Goal: Task Accomplishment & Management: Complete application form

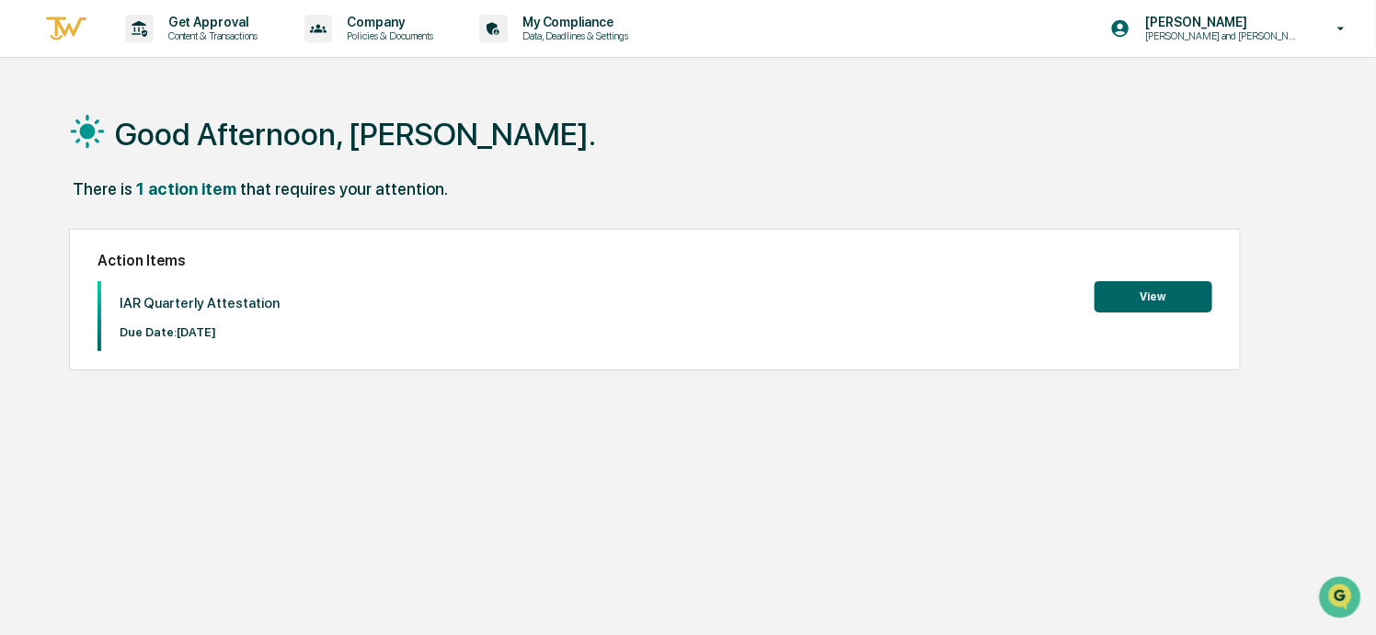
click at [1145, 291] on button "View" at bounding box center [1153, 296] width 118 height 31
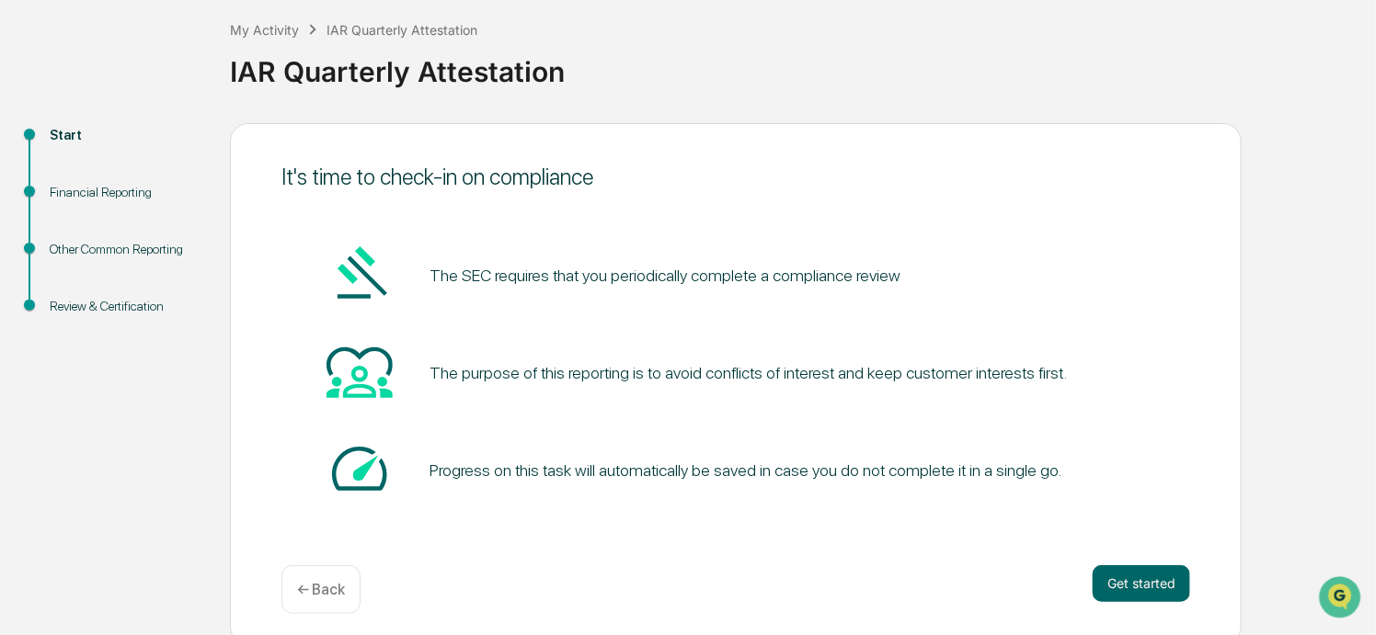
scroll to position [104, 0]
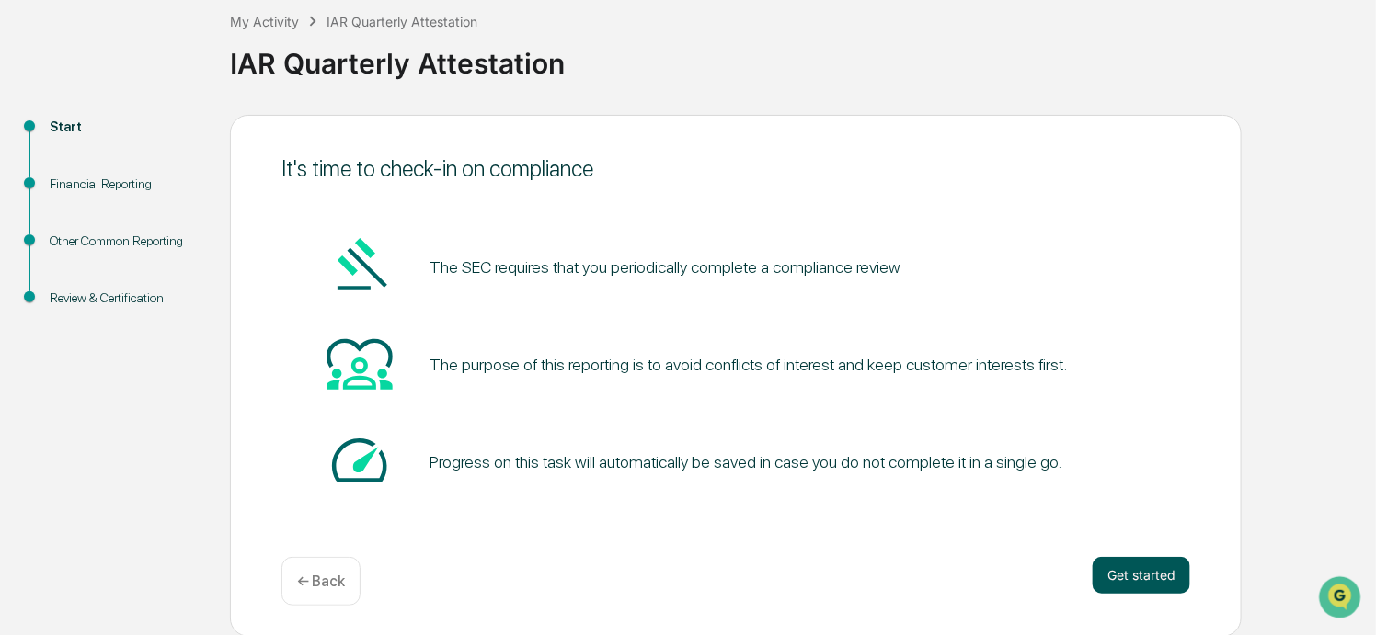
click at [1127, 569] on button "Get started" at bounding box center [1140, 575] width 97 height 37
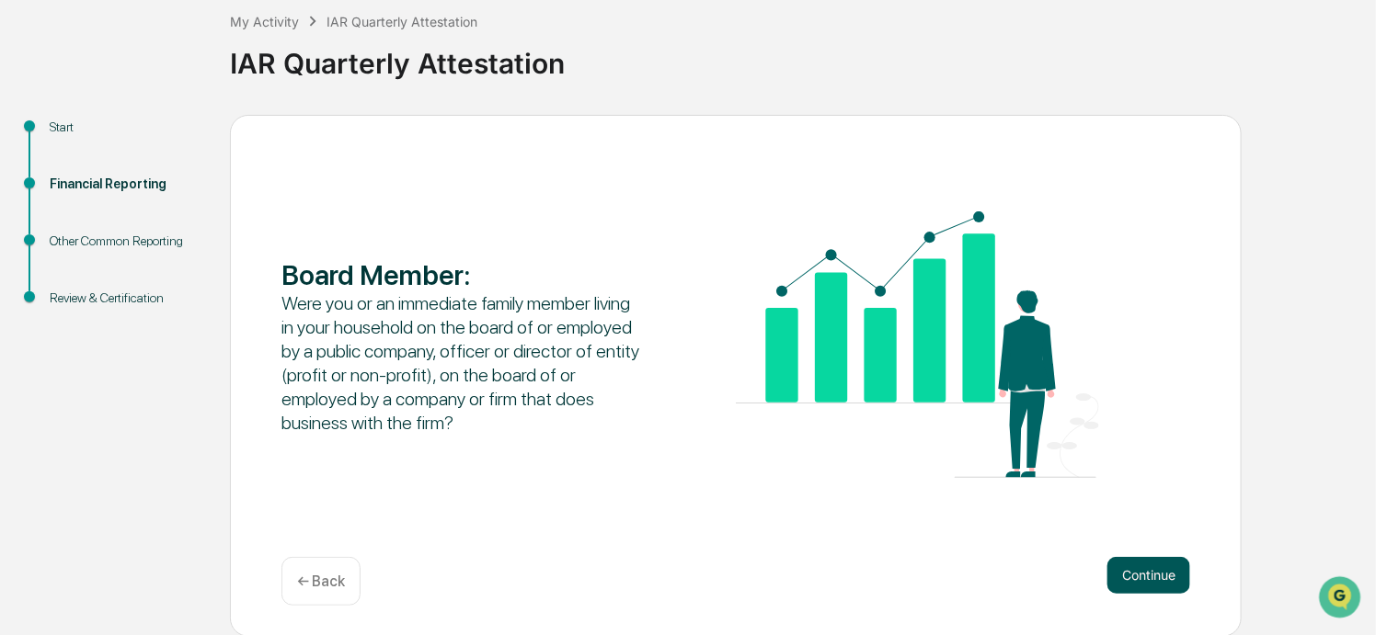
click at [1135, 578] on button "Continue" at bounding box center [1148, 575] width 83 height 37
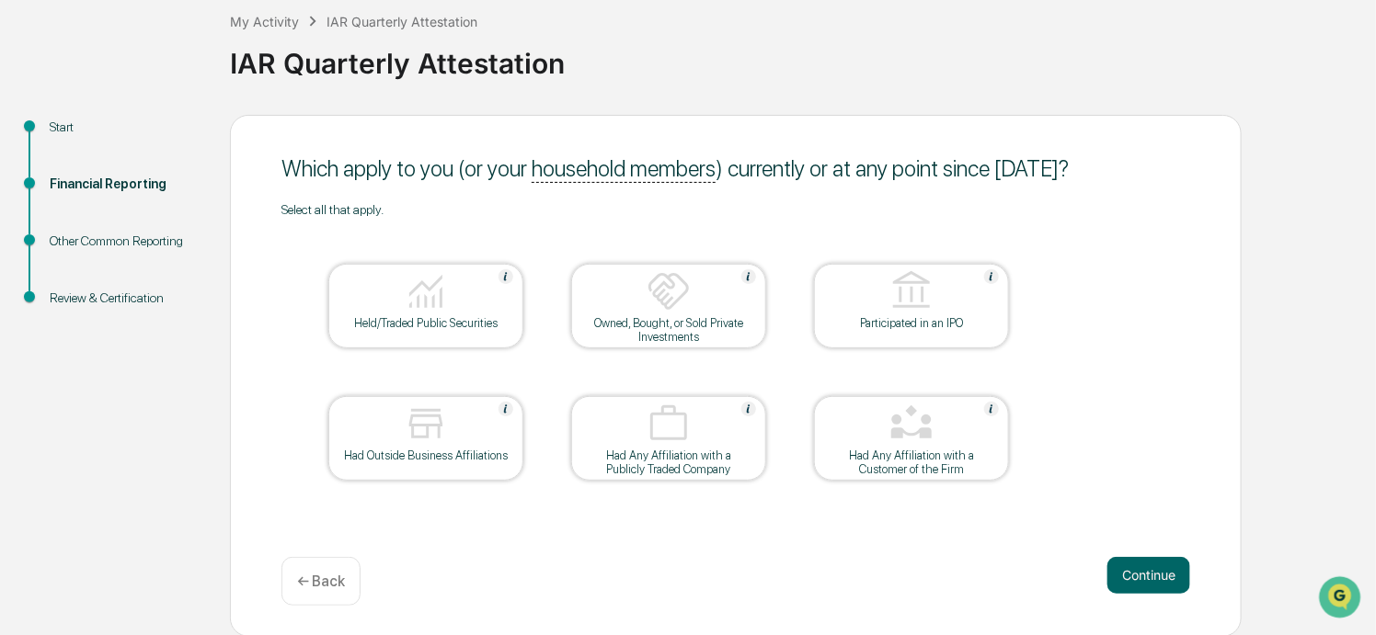
click at [460, 330] on div "Held/Traded Public Securities" at bounding box center [425, 306] width 195 height 85
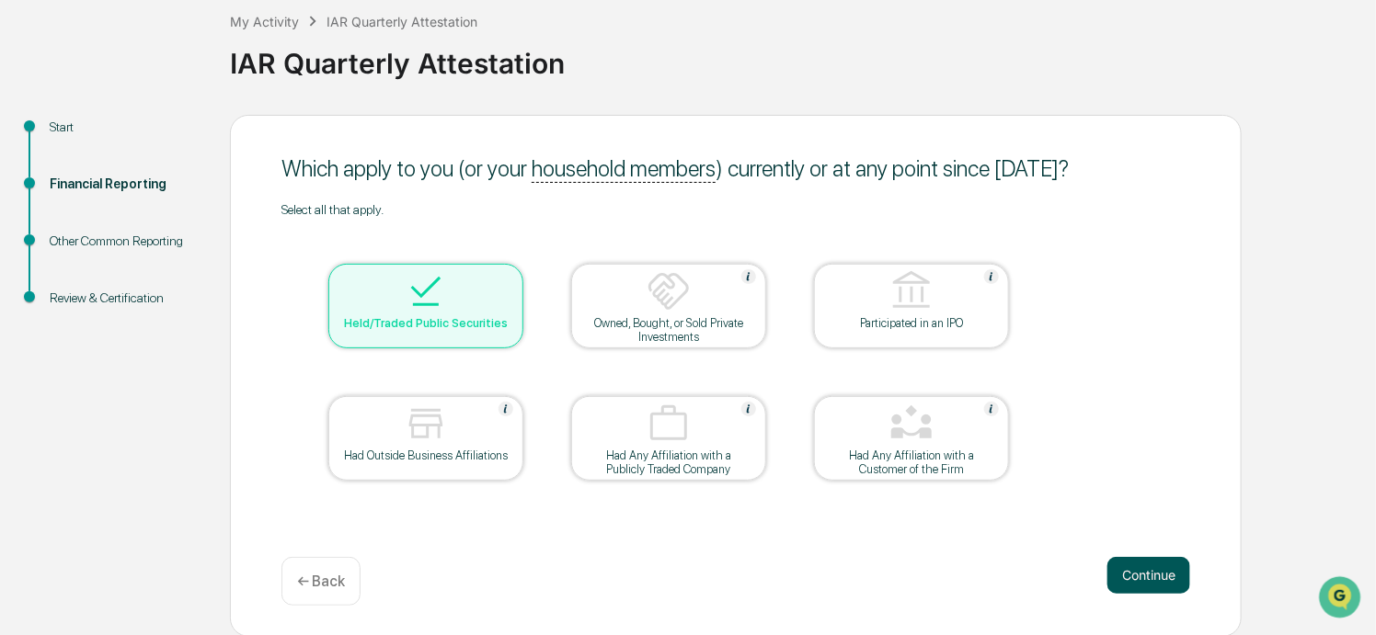
click at [1148, 577] on button "Continue" at bounding box center [1148, 575] width 83 height 37
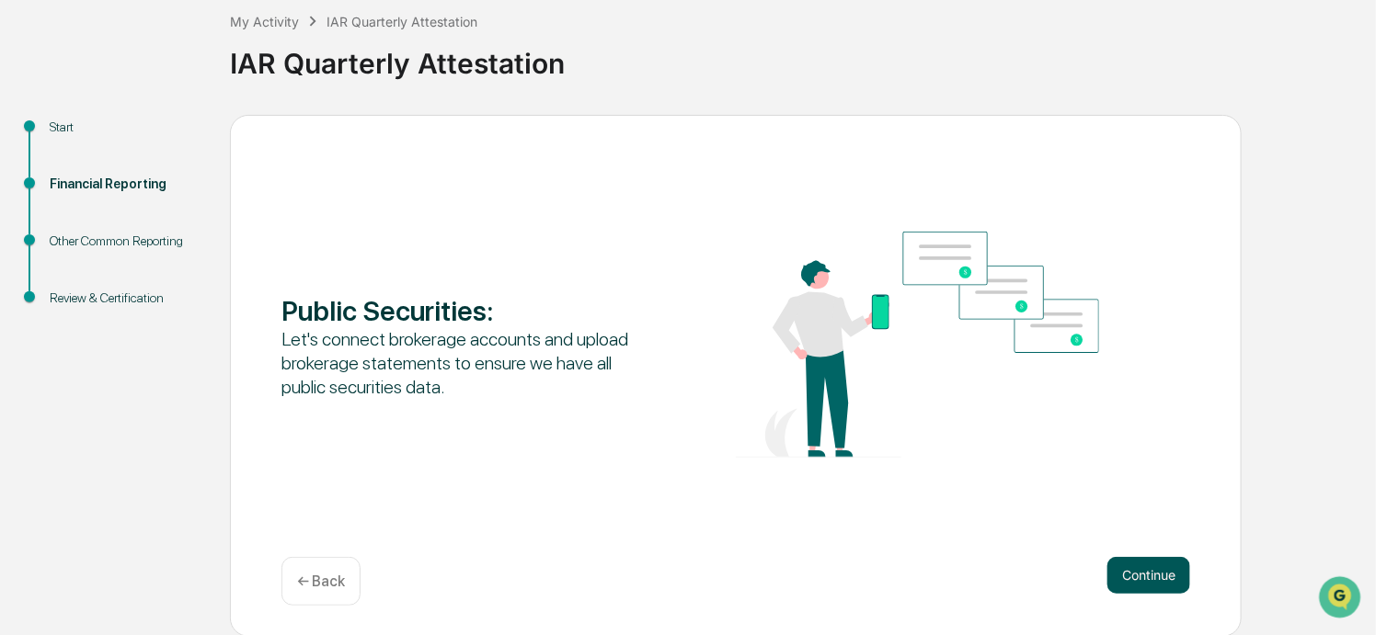
click at [1148, 580] on button "Continue" at bounding box center [1148, 575] width 83 height 37
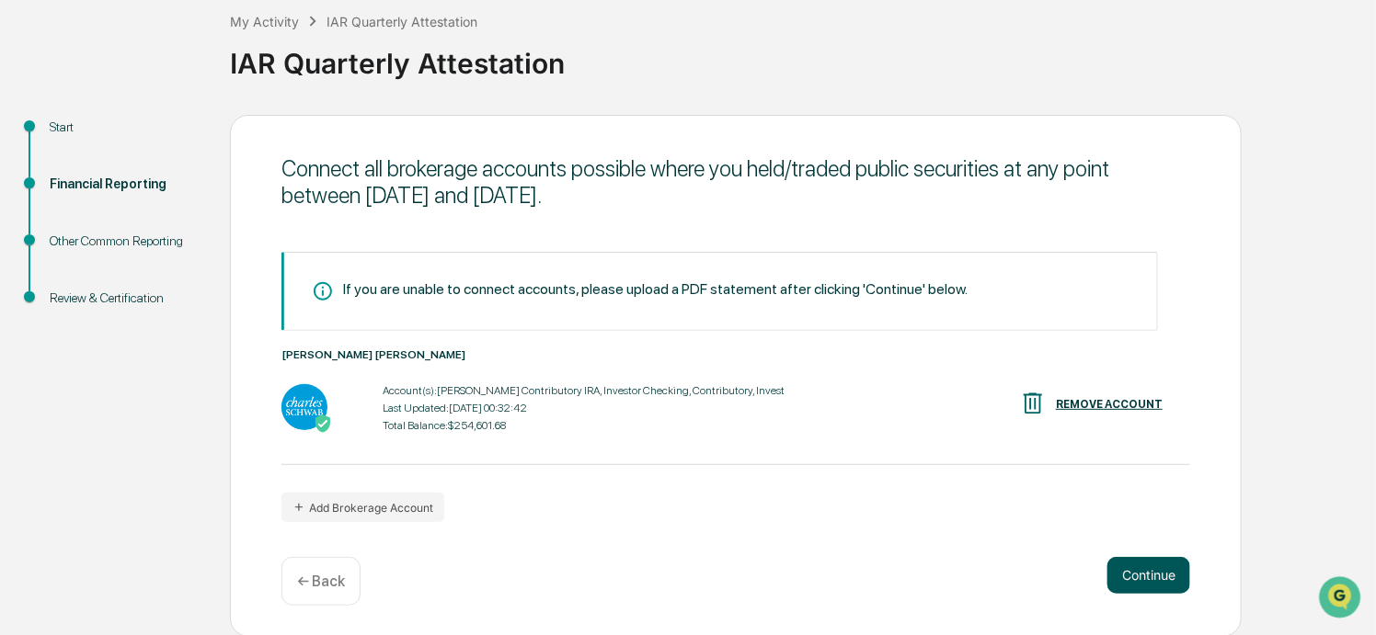
click at [1126, 582] on button "Continue" at bounding box center [1148, 575] width 83 height 37
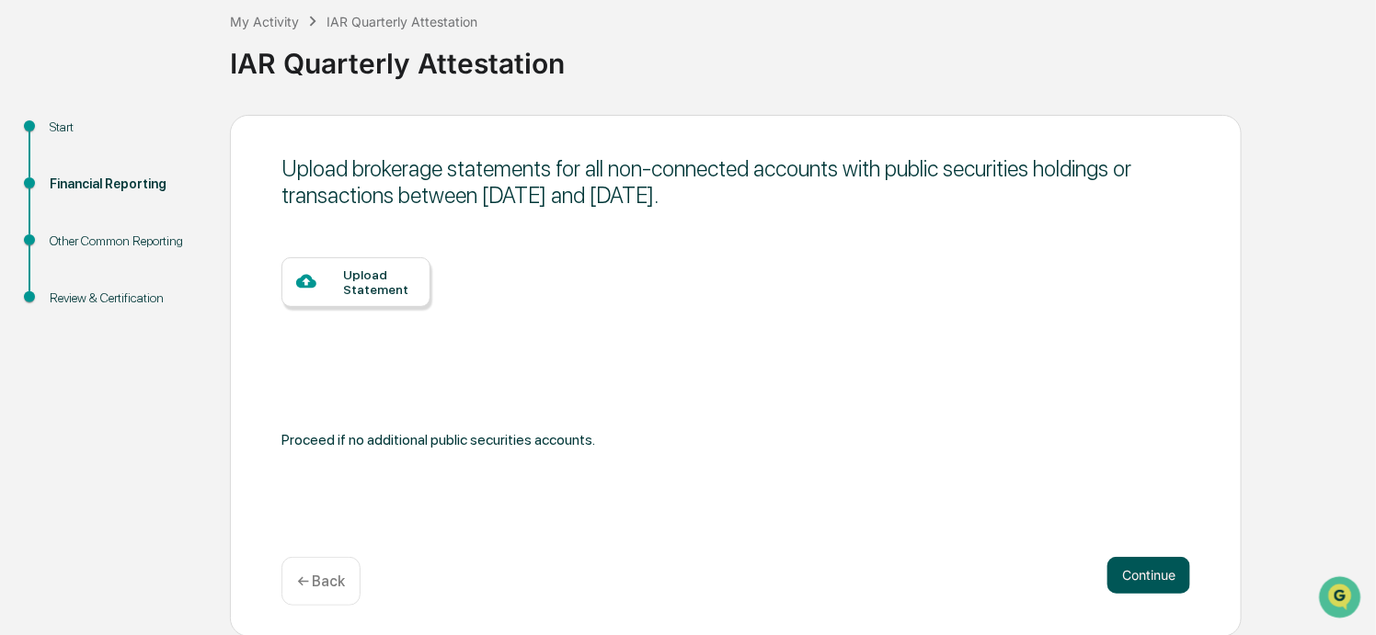
click at [1128, 582] on button "Continue" at bounding box center [1148, 575] width 83 height 37
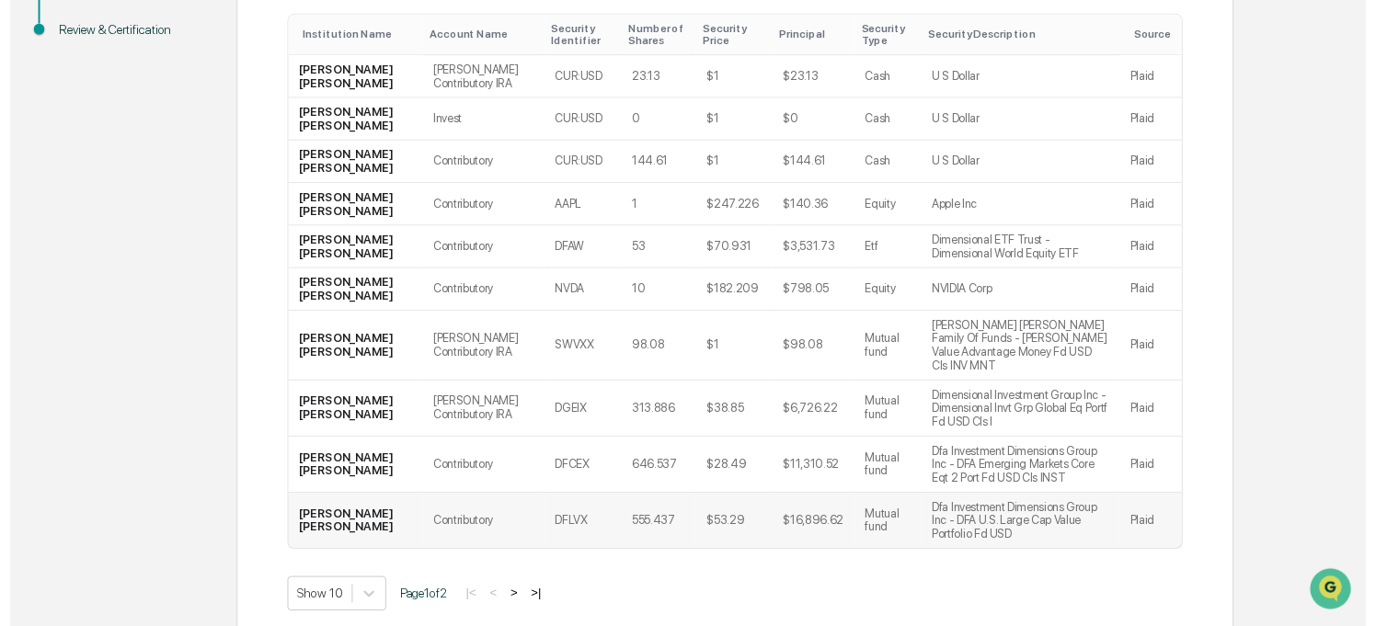
scroll to position [398, 0]
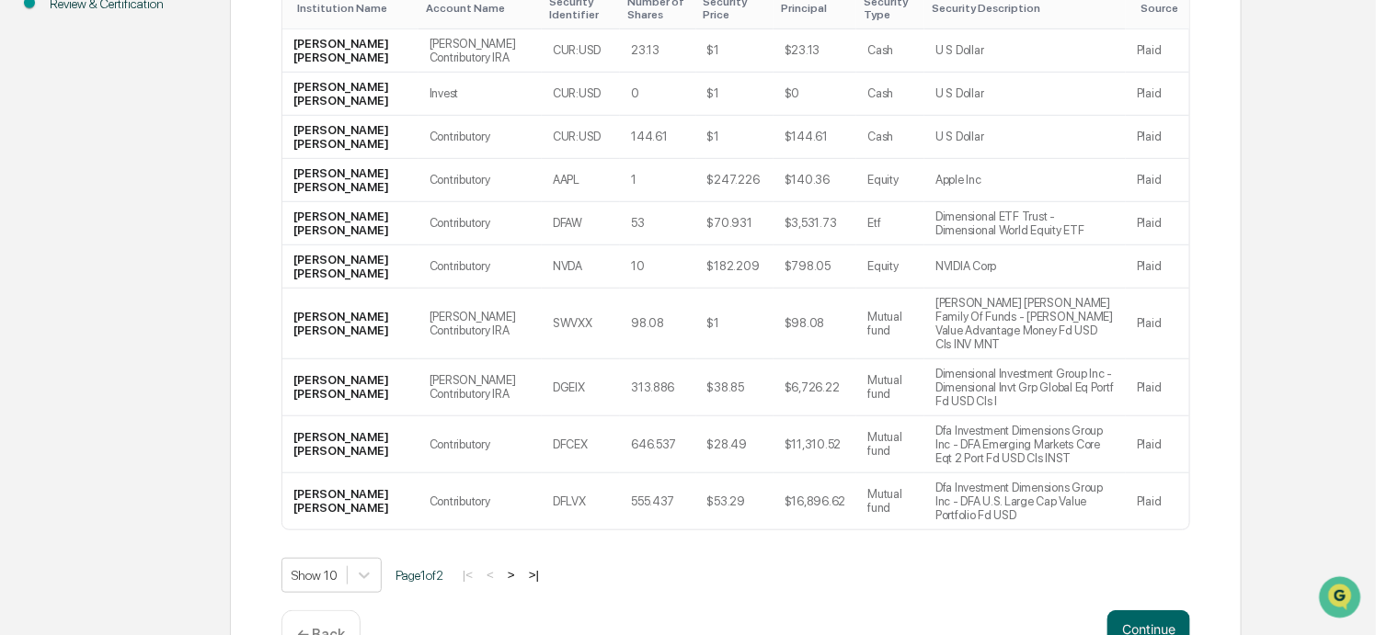
click at [307, 626] on p "← Back" at bounding box center [321, 634] width 48 height 17
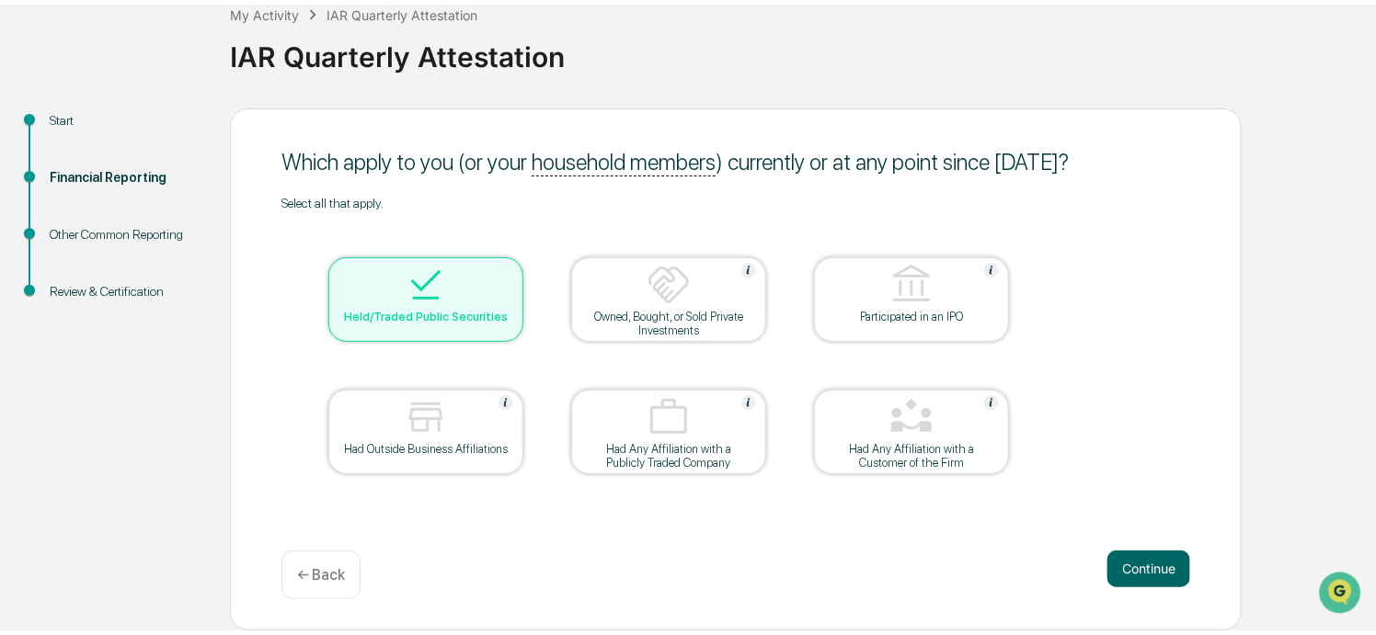
scroll to position [104, 0]
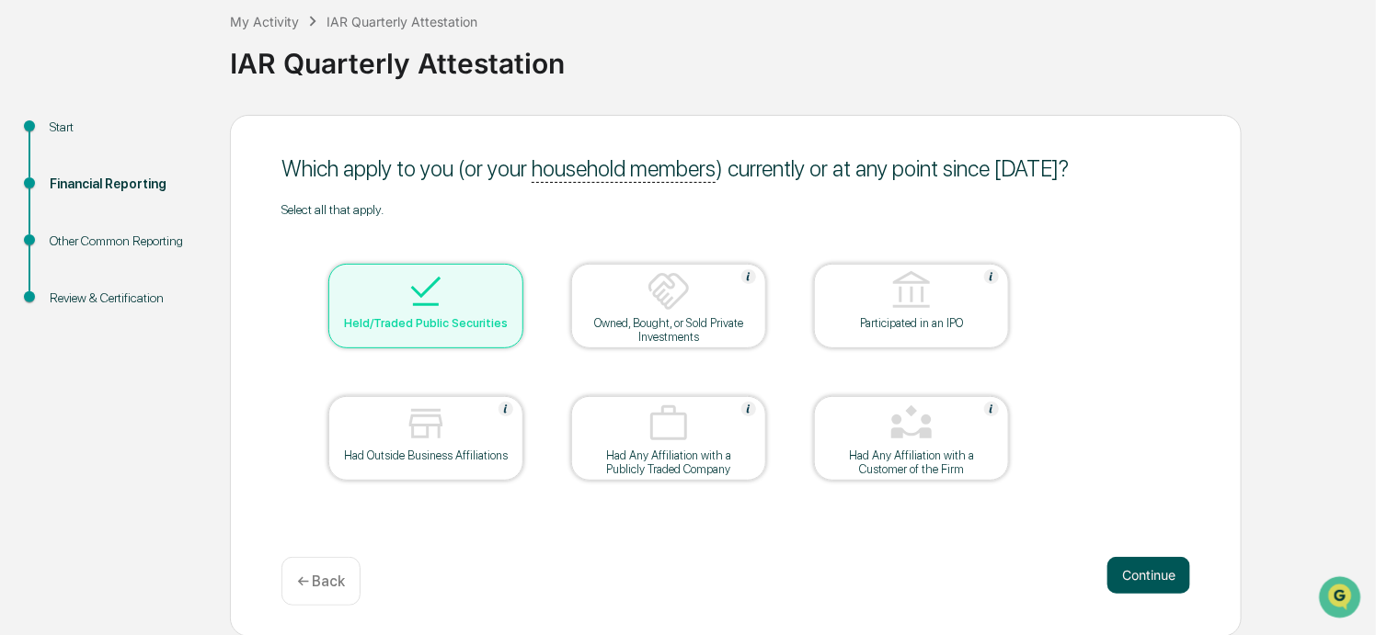
click at [1128, 574] on button "Continue" at bounding box center [1148, 575] width 83 height 37
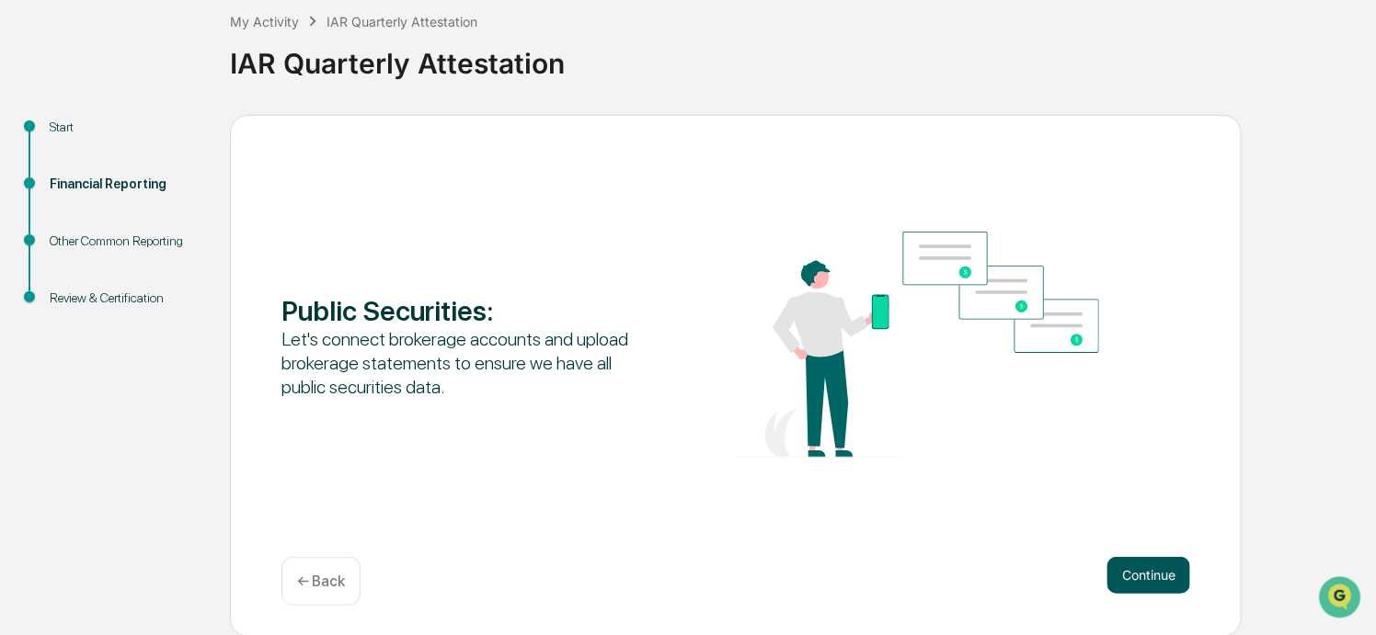
click at [1147, 571] on button "Continue" at bounding box center [1148, 575] width 83 height 37
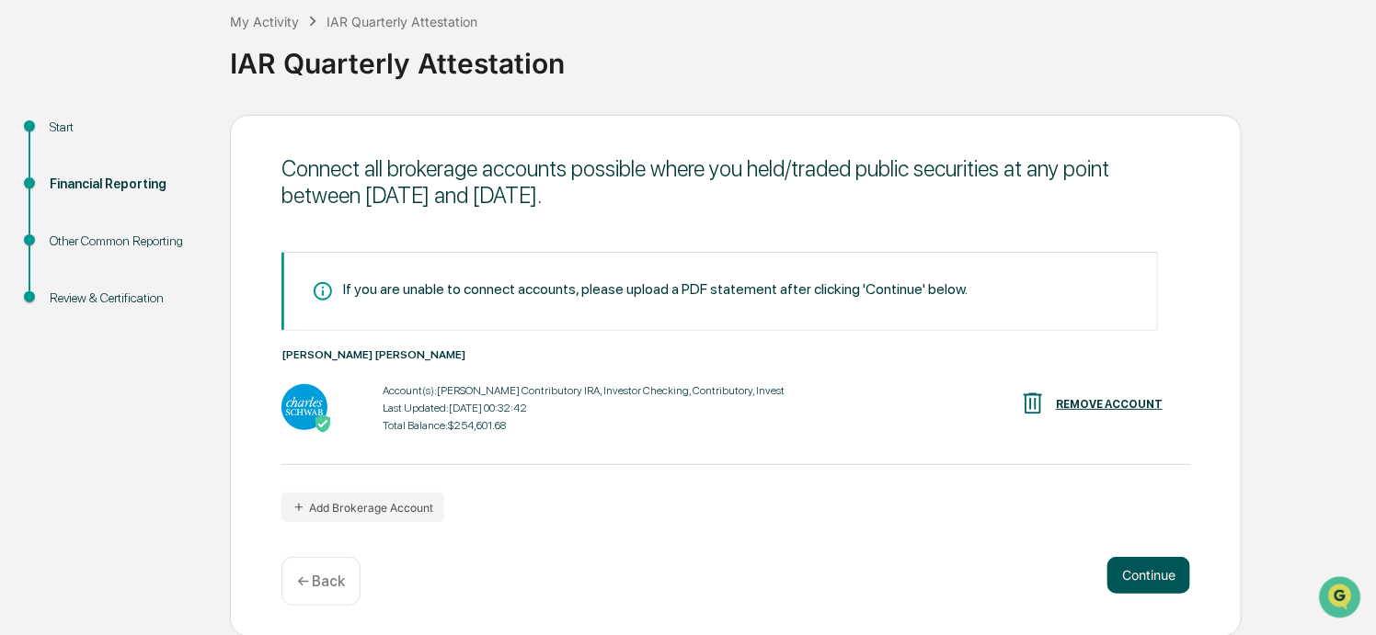
click at [1152, 571] on button "Continue" at bounding box center [1148, 575] width 83 height 37
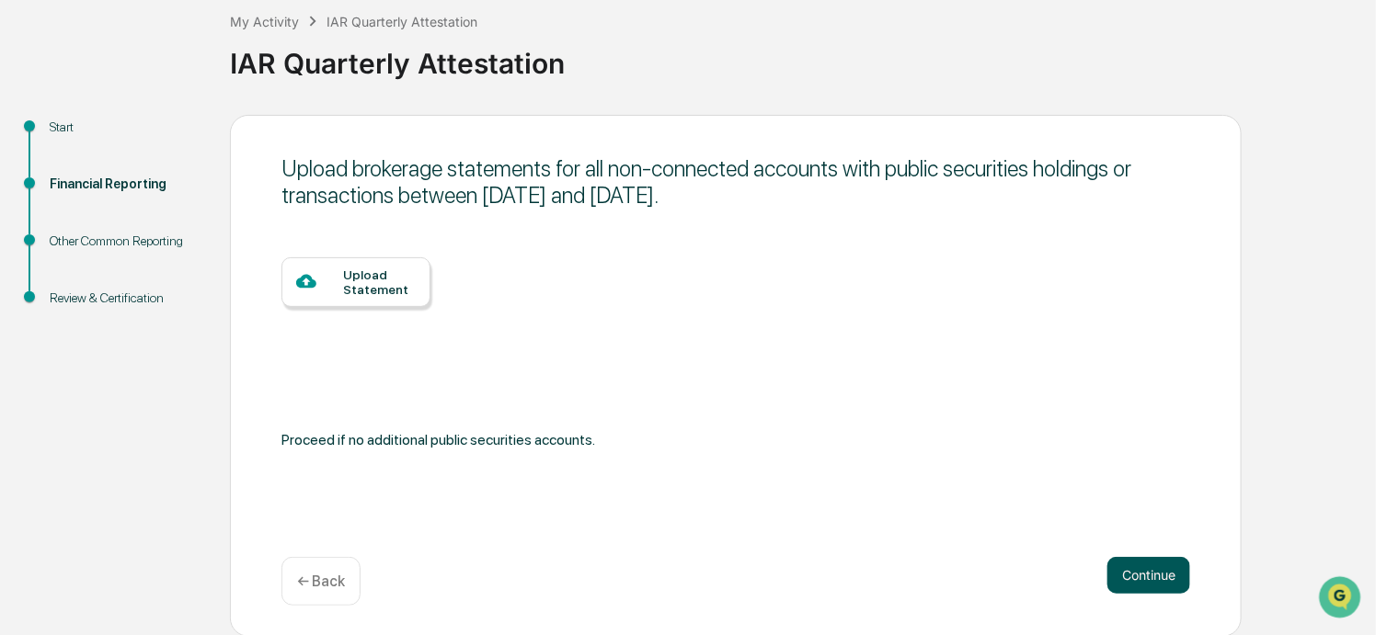
click at [1128, 578] on button "Continue" at bounding box center [1148, 575] width 83 height 37
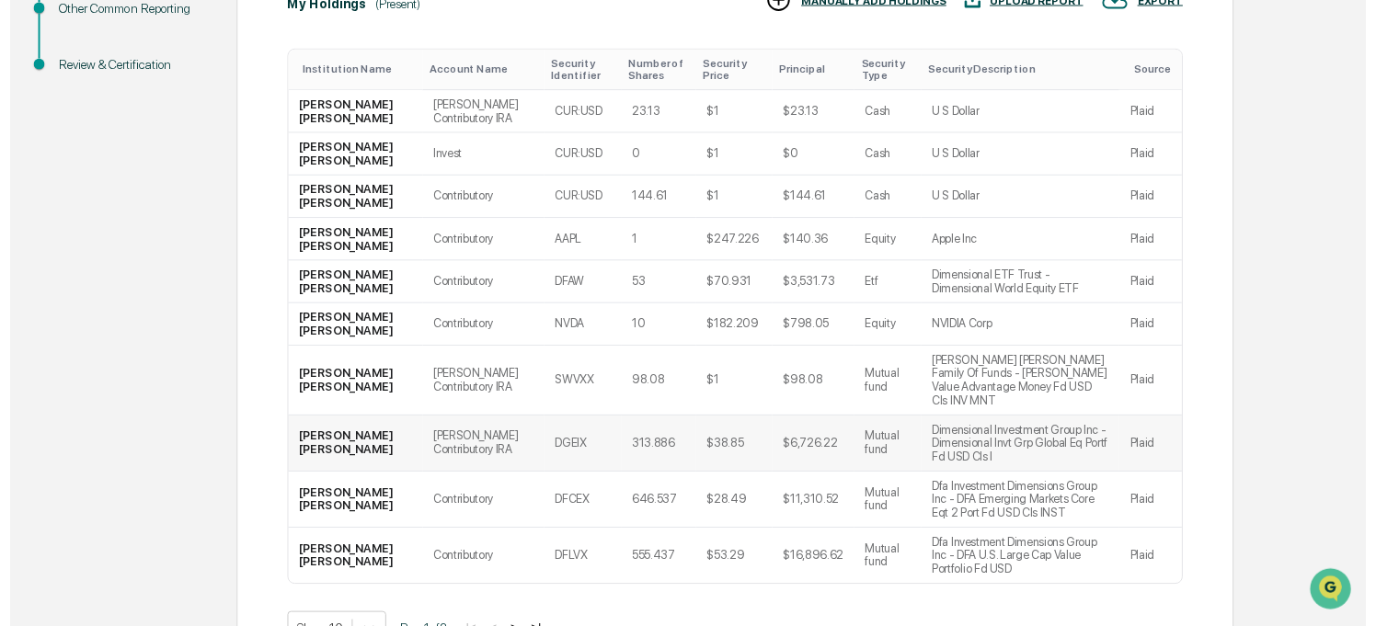
scroll to position [398, 0]
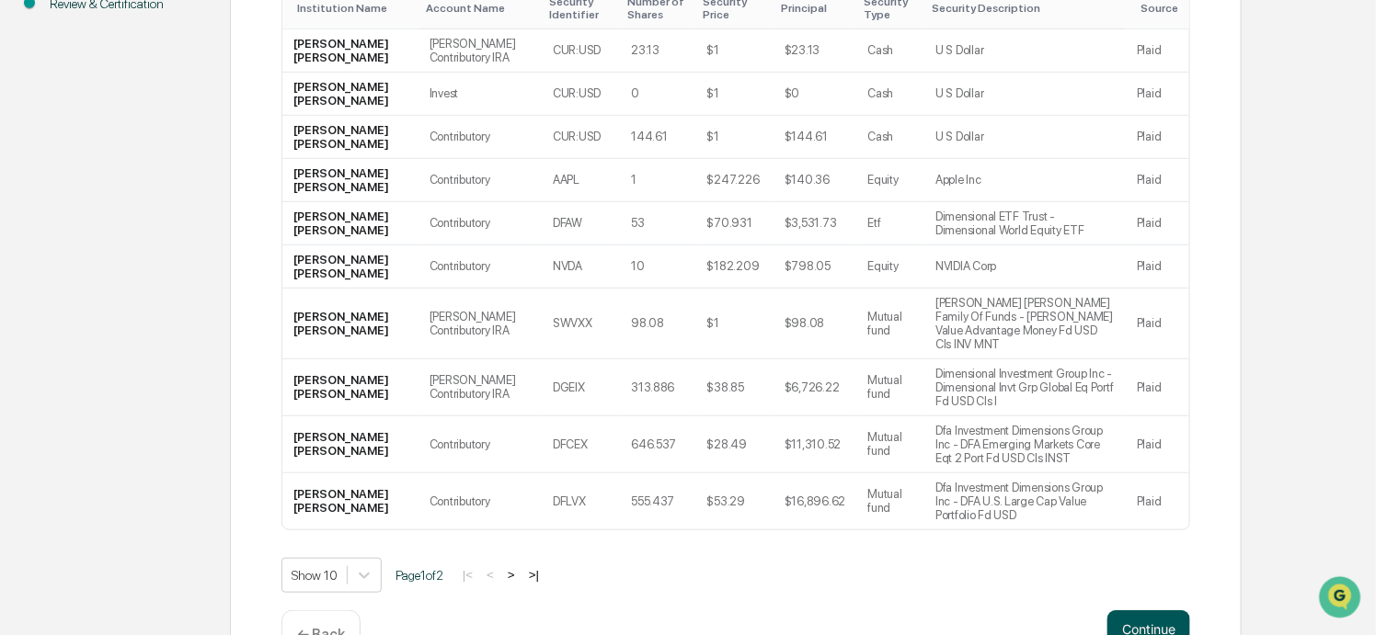
click at [1130, 611] on button "Continue" at bounding box center [1148, 629] width 83 height 37
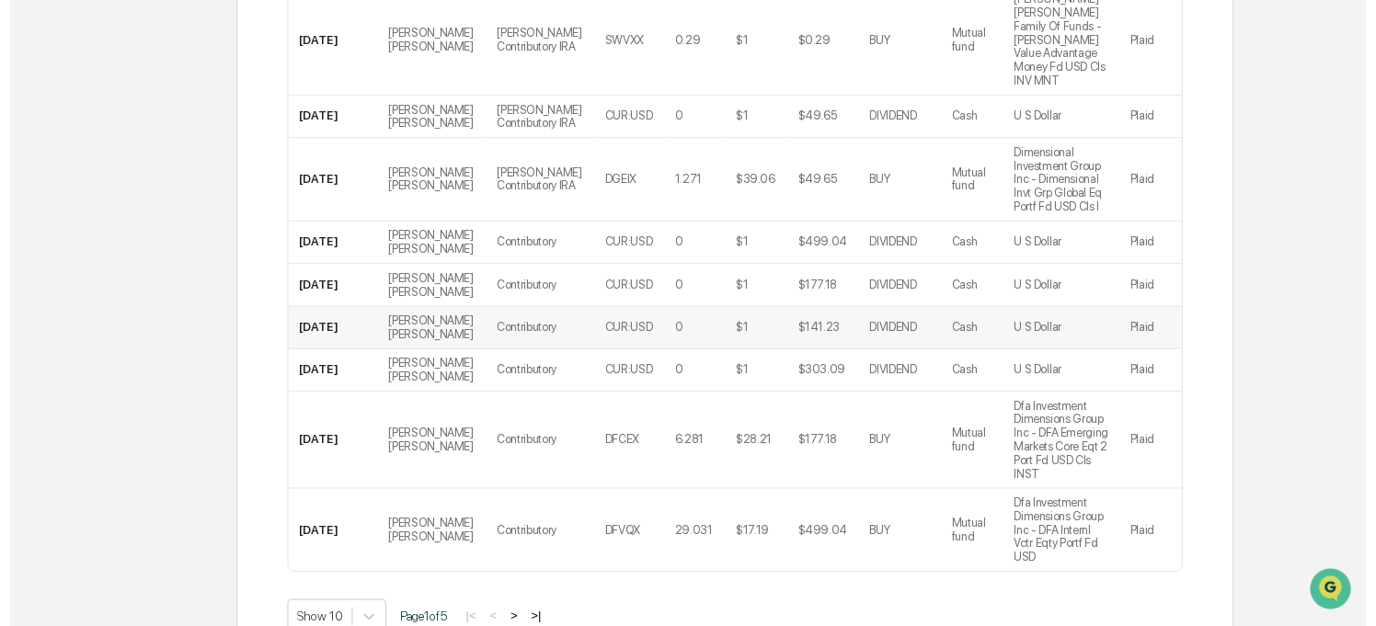
scroll to position [510, 0]
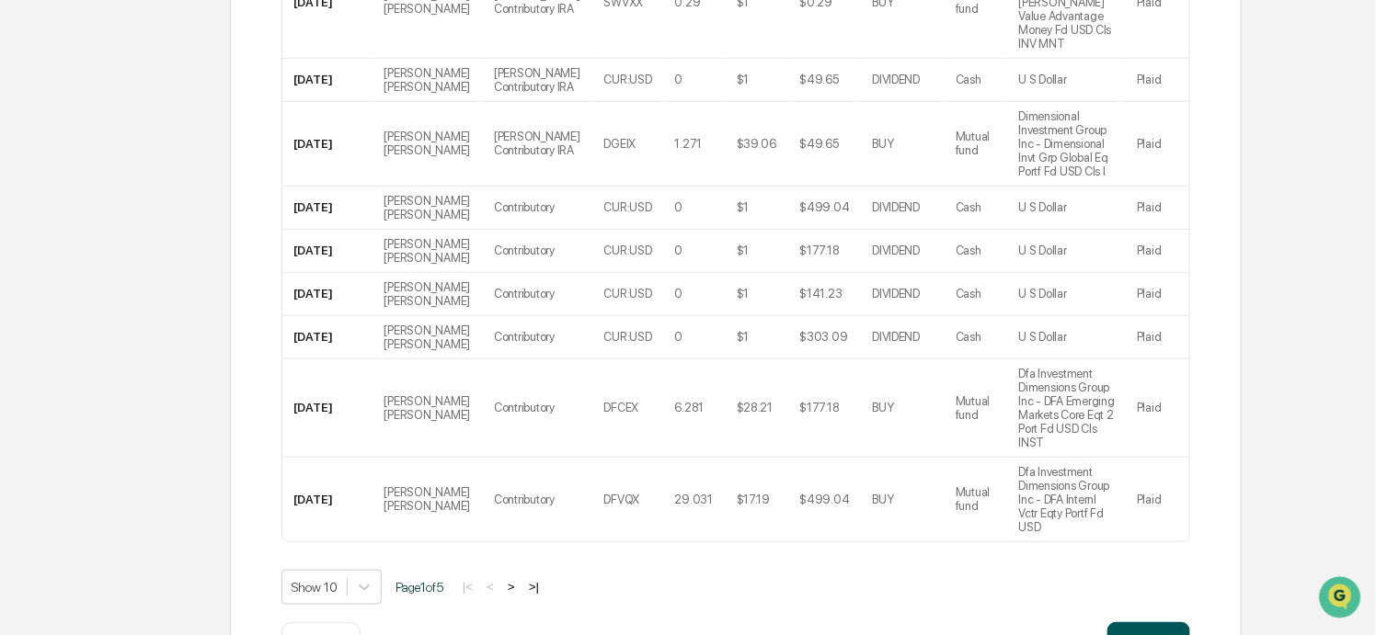
click at [1149, 623] on button "Continue" at bounding box center [1148, 641] width 83 height 37
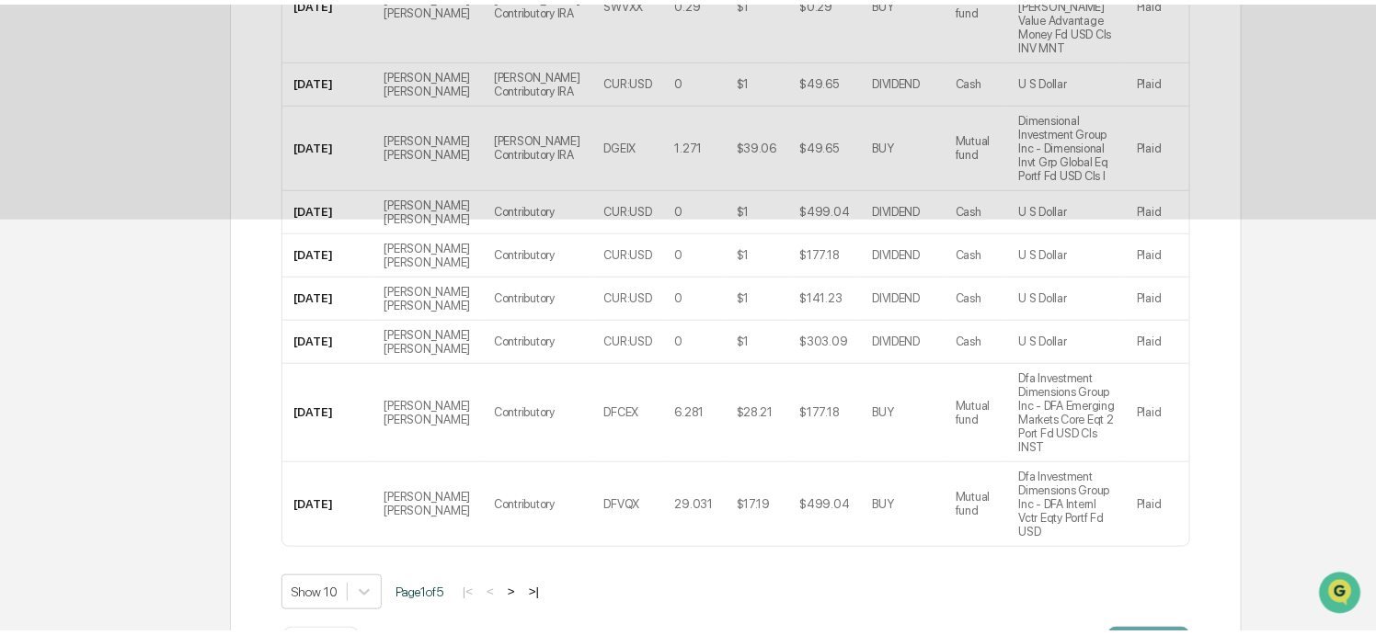
scroll to position [104, 0]
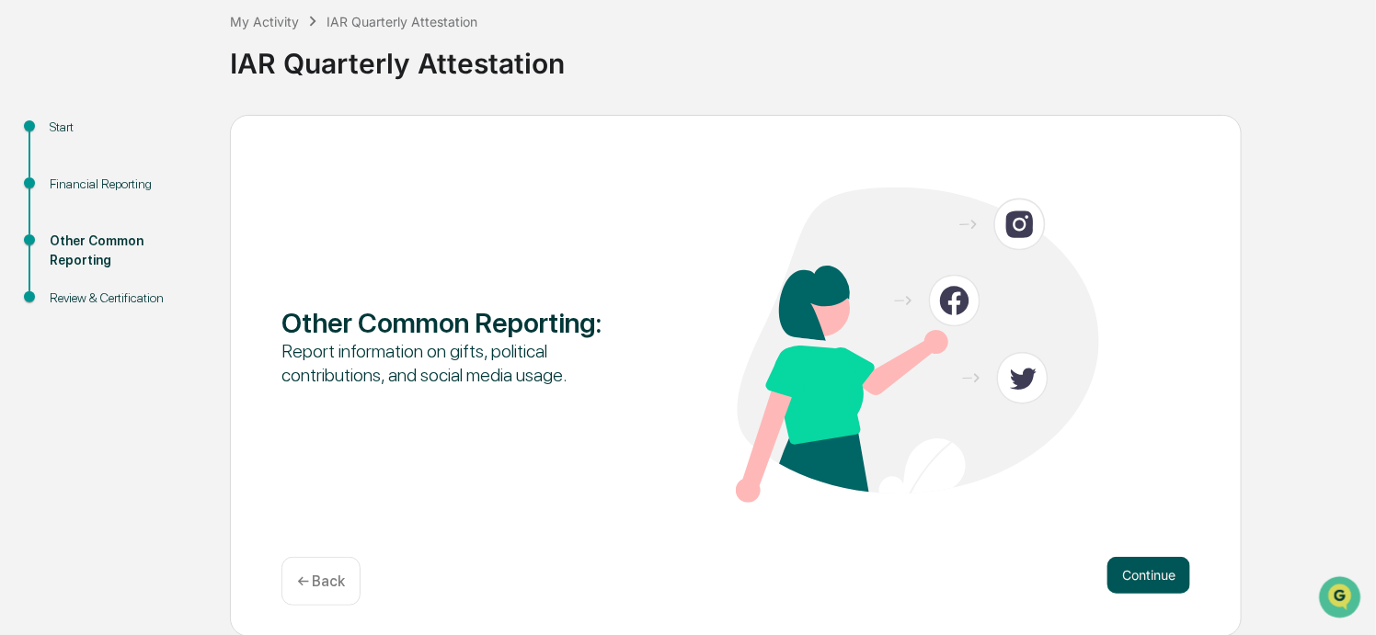
click at [1138, 584] on button "Continue" at bounding box center [1148, 575] width 83 height 37
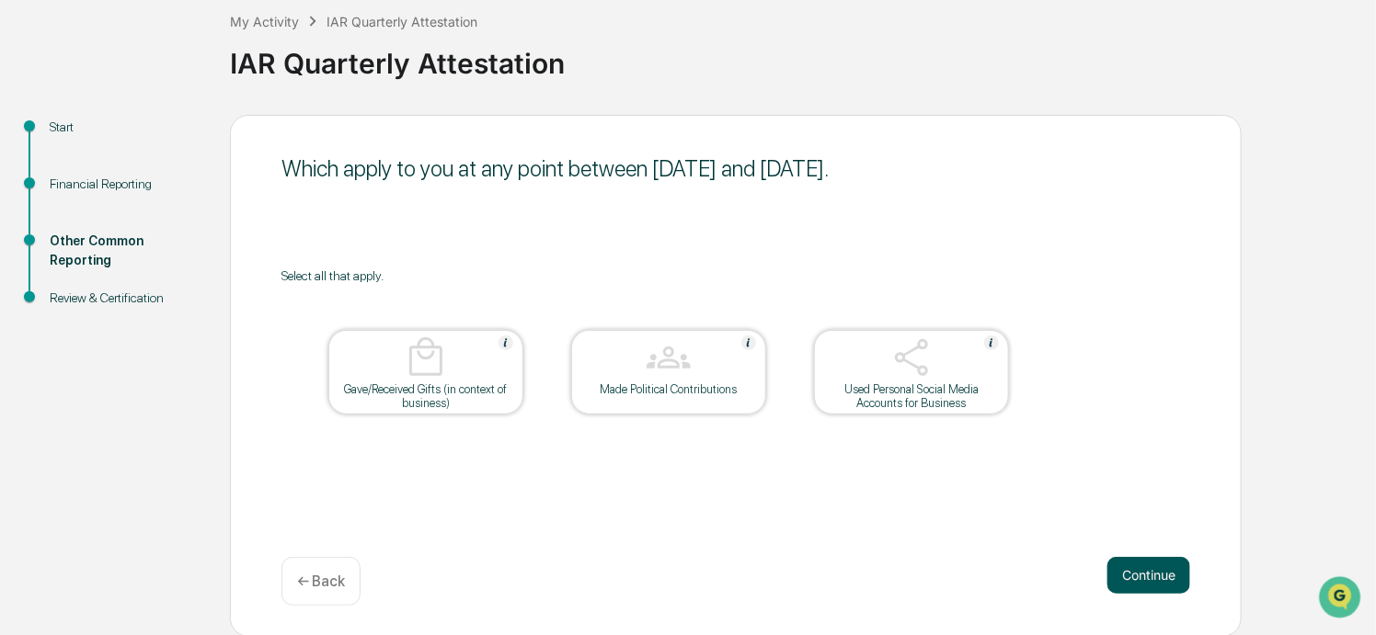
click at [1127, 572] on button "Continue" at bounding box center [1148, 575] width 83 height 37
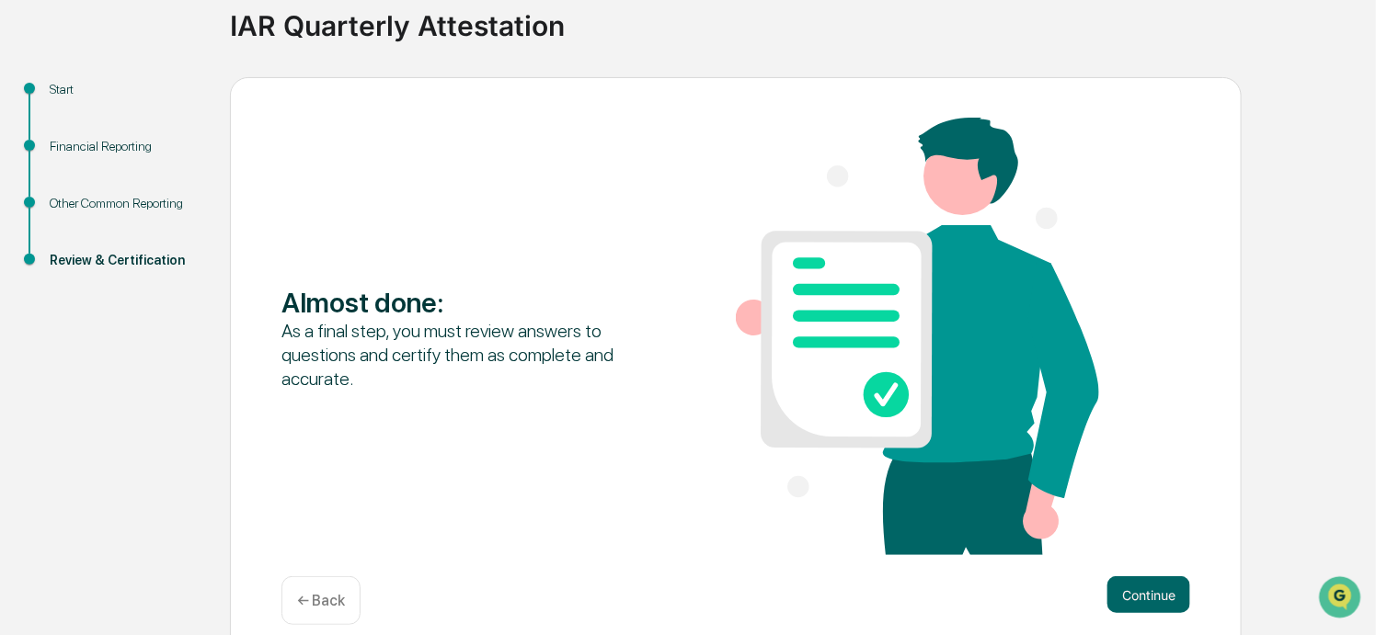
scroll to position [162, 0]
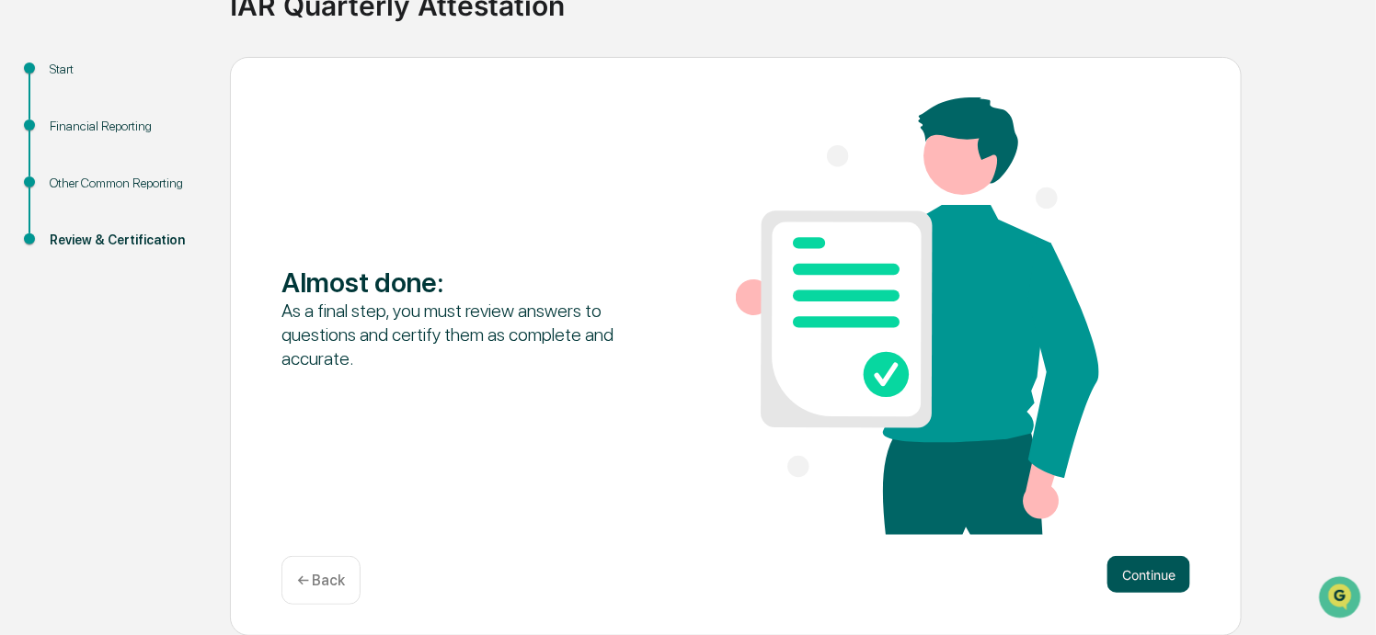
click at [1135, 574] on button "Continue" at bounding box center [1148, 574] width 83 height 37
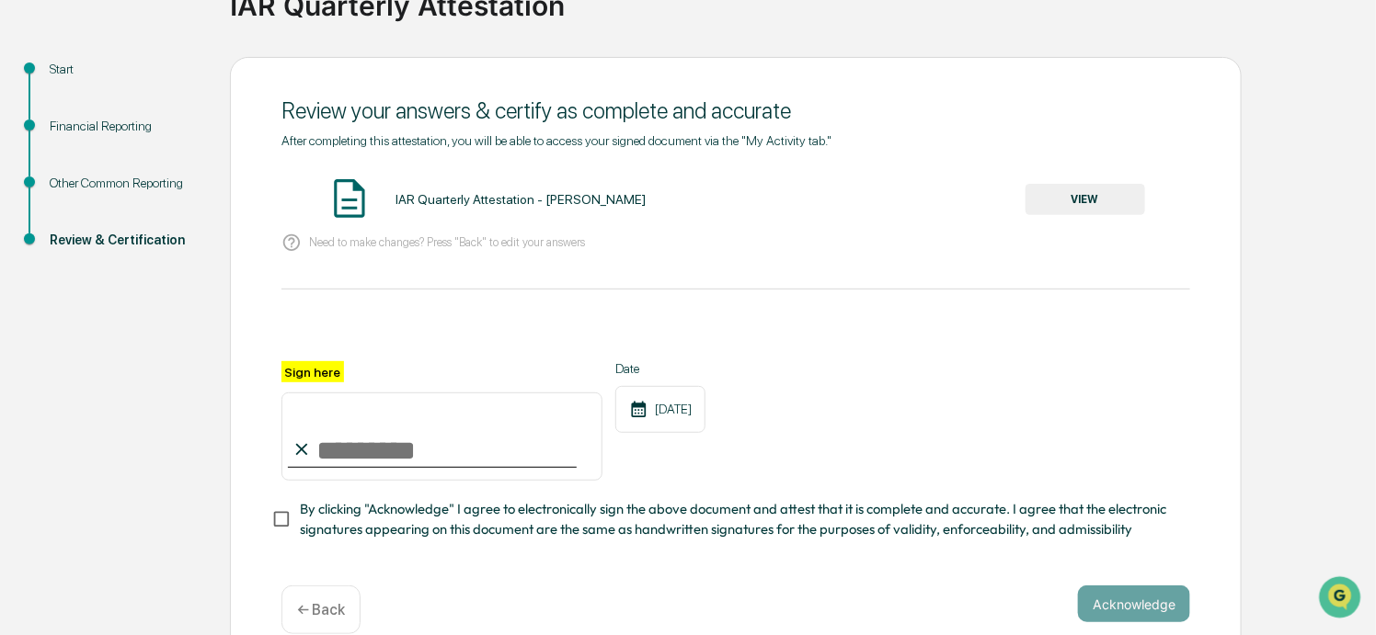
drag, startPoint x: 348, startPoint y: 388, endPoint x: 372, endPoint y: 434, distance: 51.8
click at [372, 434] on div "Sign here" at bounding box center [441, 421] width 321 height 120
click at [340, 448] on input "Sign here" at bounding box center [441, 437] width 321 height 88
type input "**********"
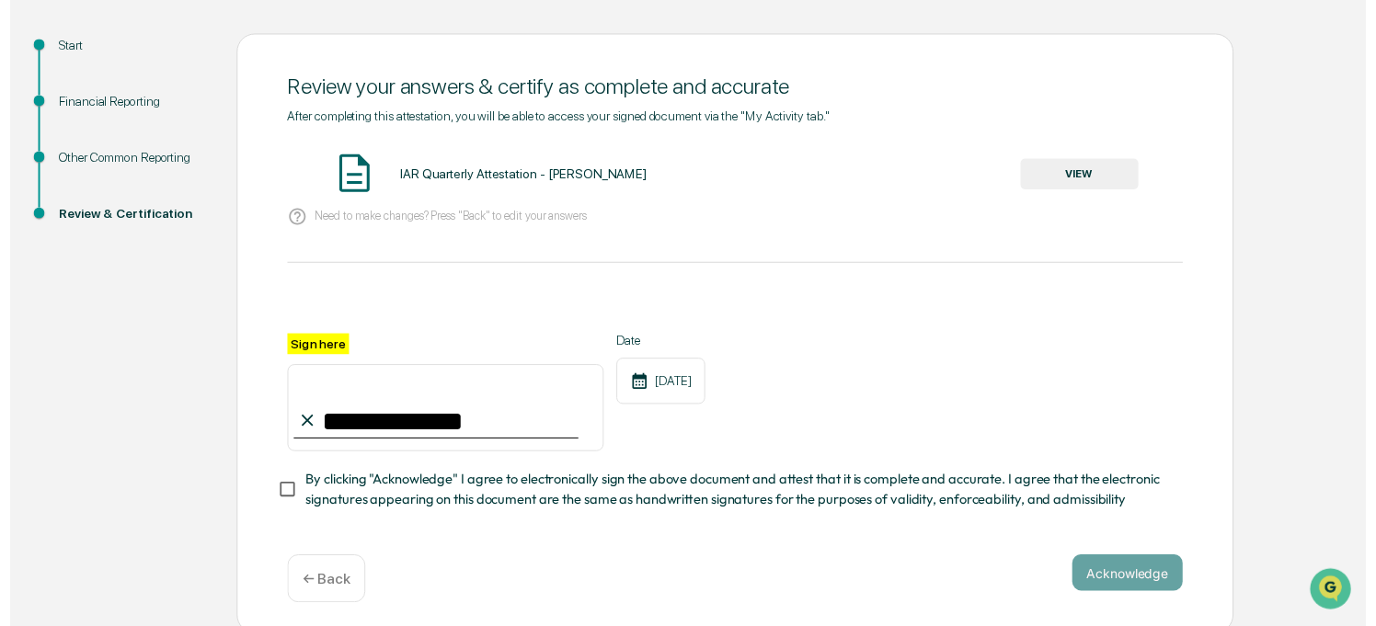
scroll to position [198, 0]
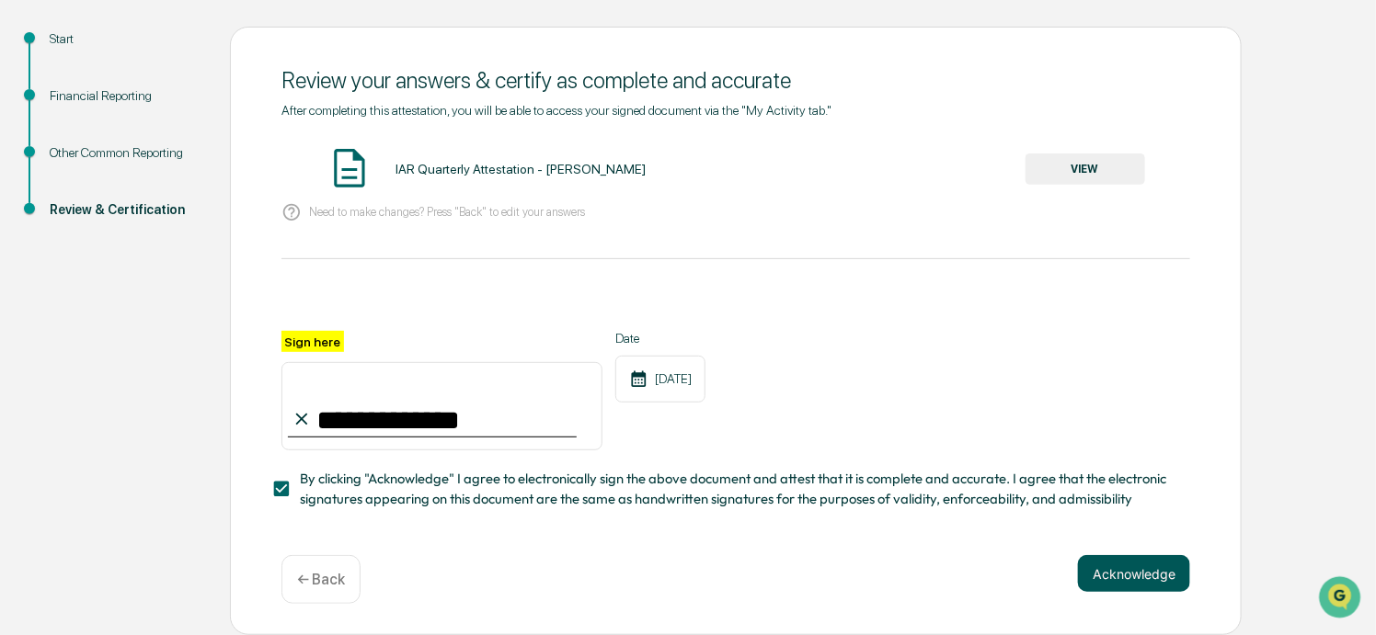
click at [1105, 579] on button "Acknowledge" at bounding box center [1134, 573] width 112 height 37
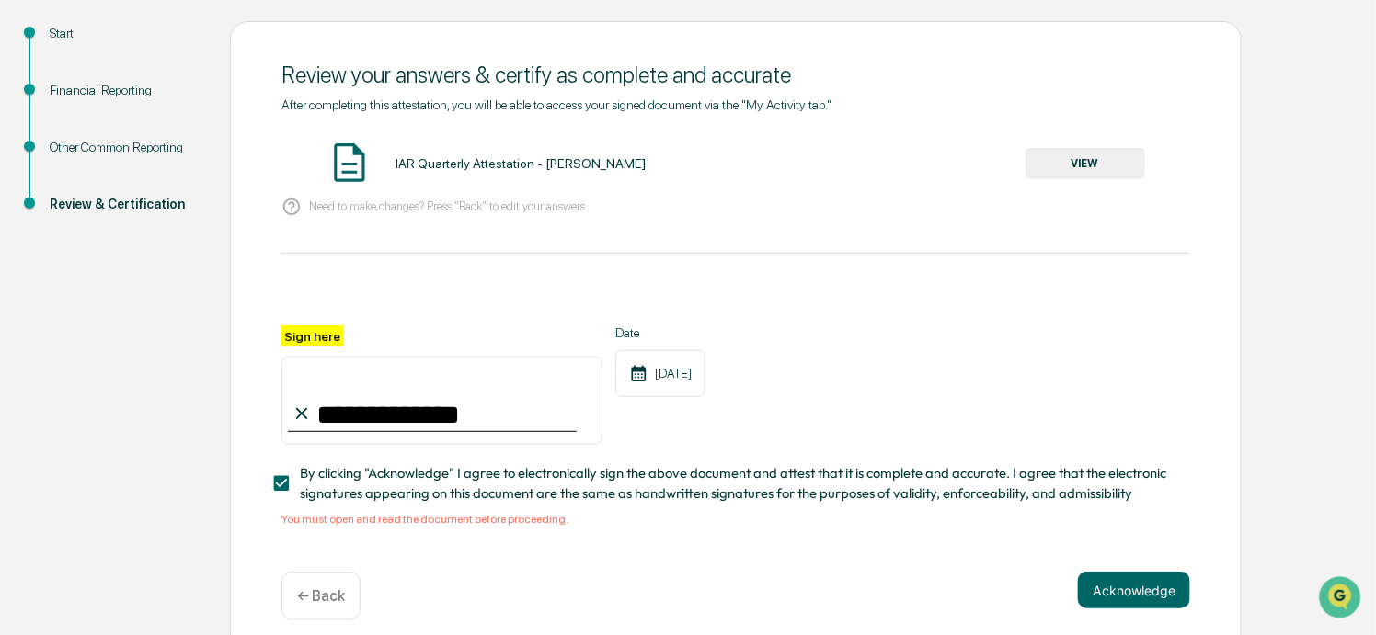
click at [351, 164] on img at bounding box center [349, 163] width 46 height 46
click at [1074, 167] on button "VIEW" at bounding box center [1085, 163] width 120 height 31
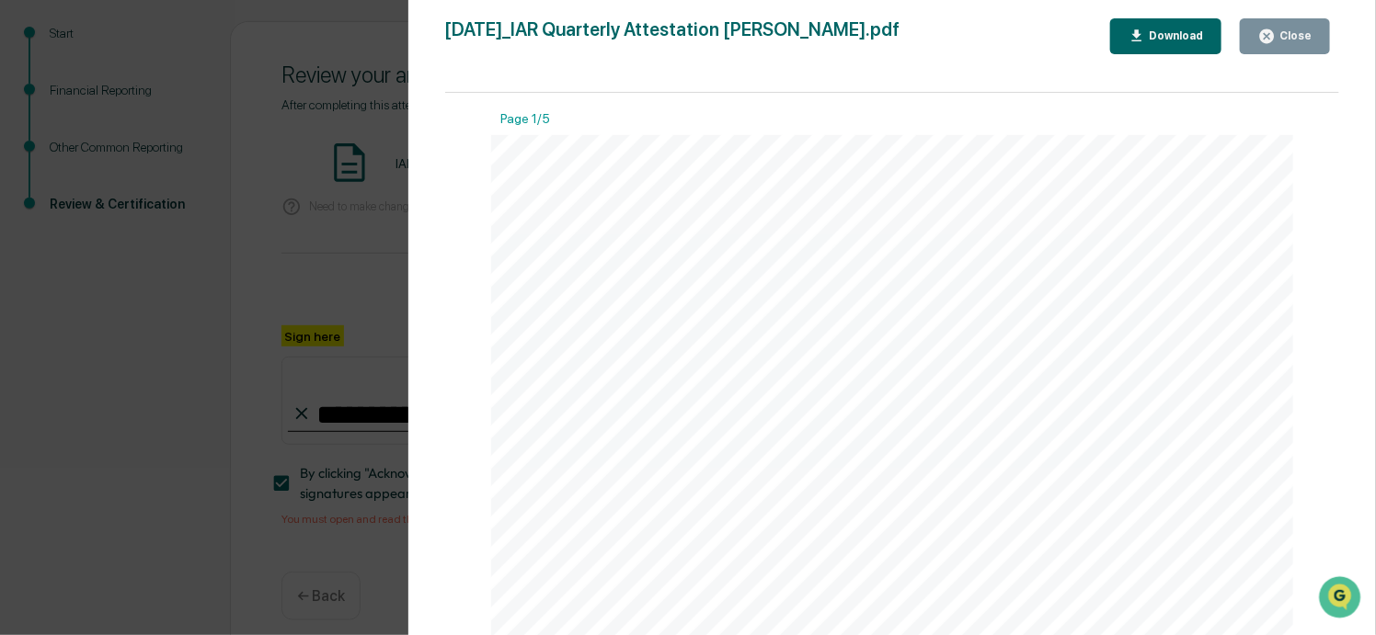
click at [389, 35] on div "Version History [DATE] 09:13 PM [PERSON_NAME] [DATE]_IAR Quarterly Attestation …" at bounding box center [688, 317] width 1376 height 635
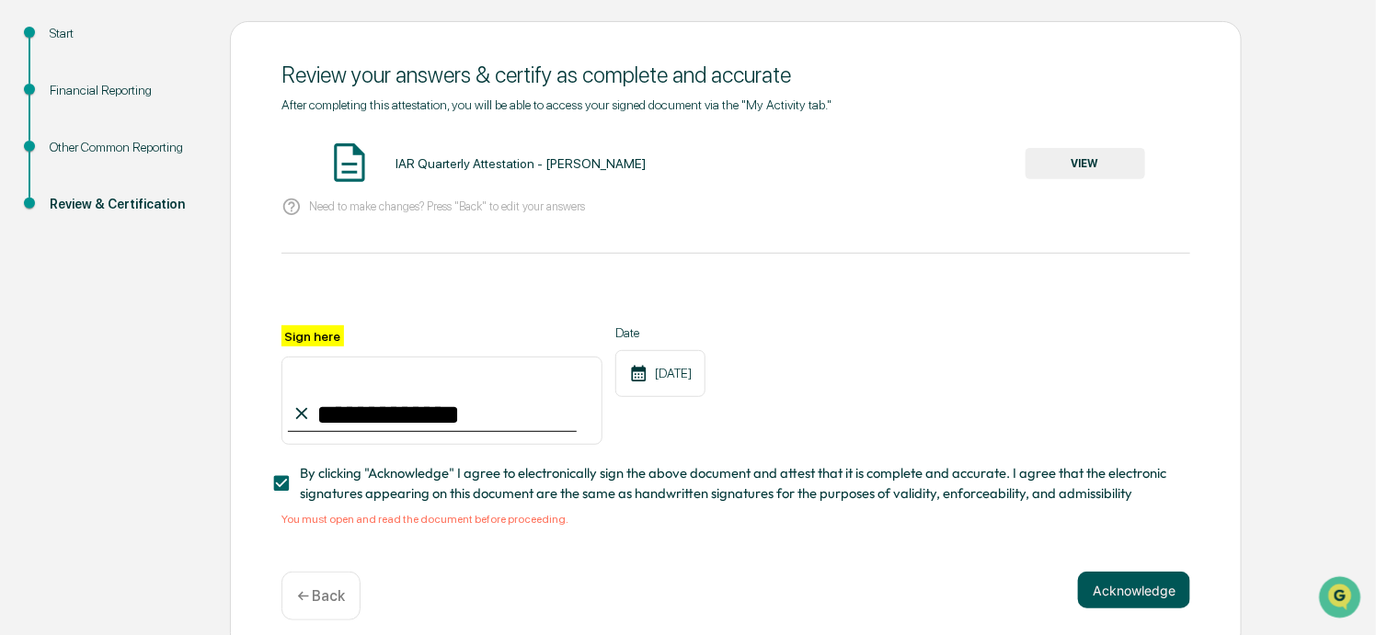
click at [1126, 600] on button "Acknowledge" at bounding box center [1134, 590] width 112 height 37
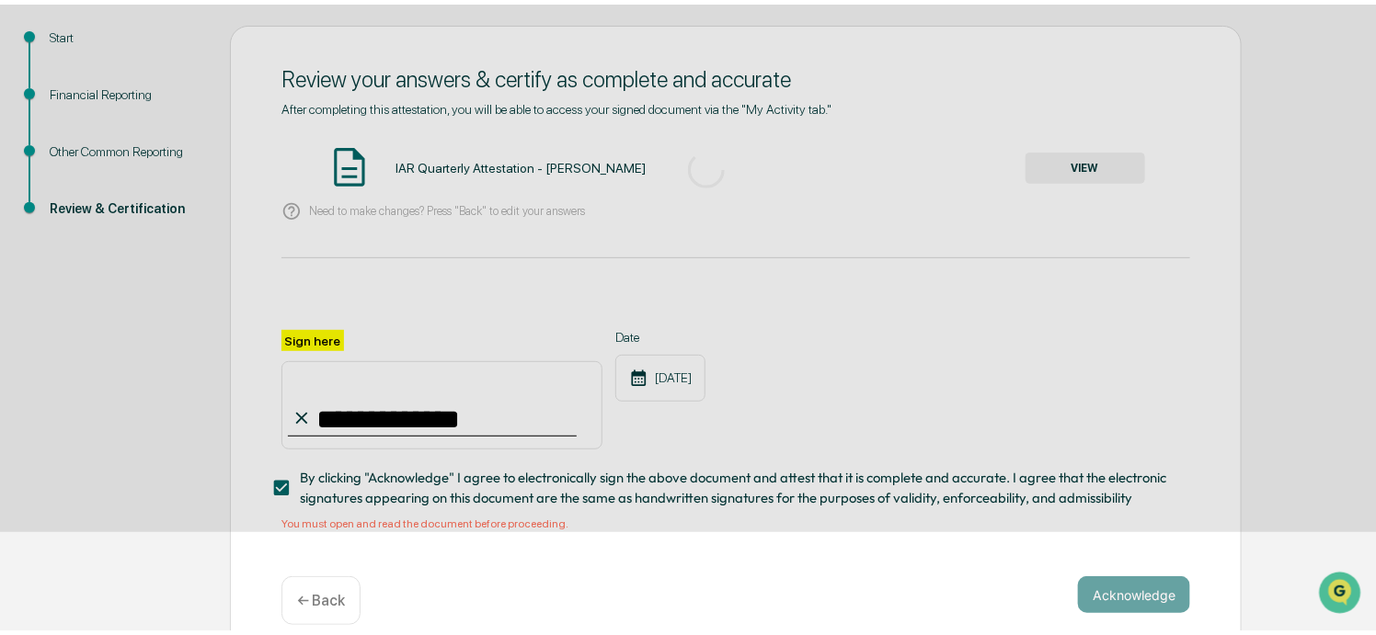
scroll to position [104, 0]
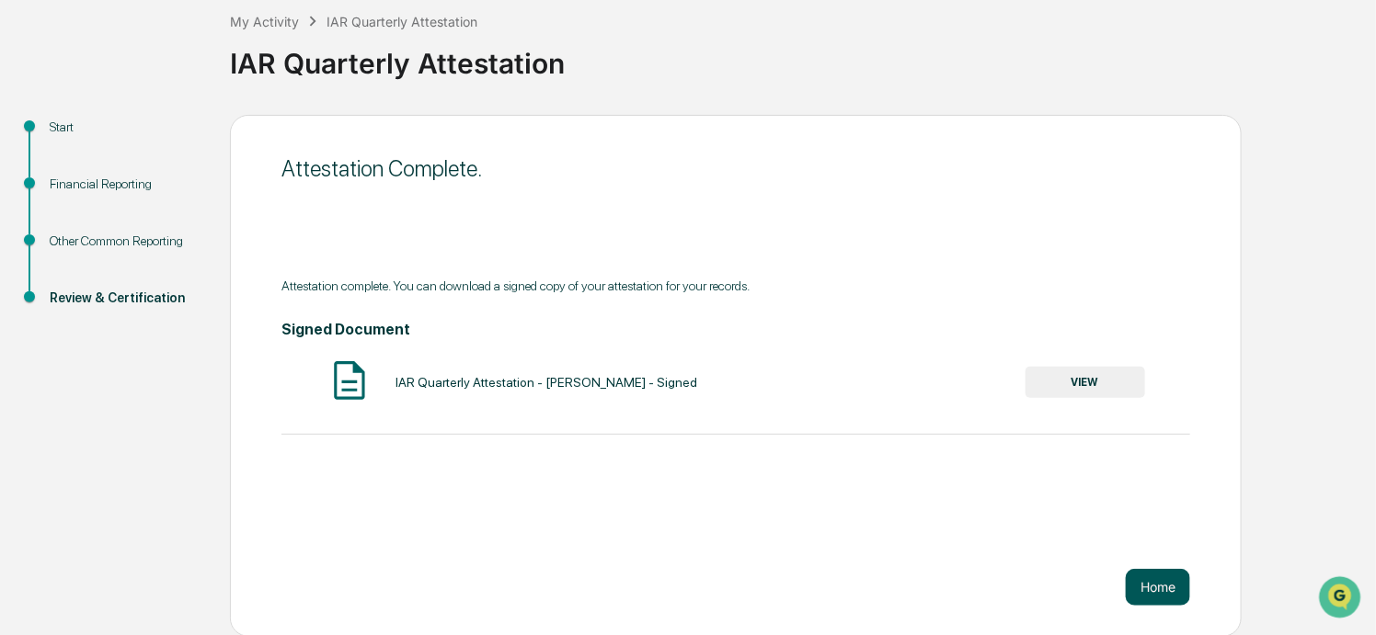
click at [1149, 589] on button "Home" at bounding box center [1158, 587] width 64 height 37
